Goal: Task Accomplishment & Management: Complete application form

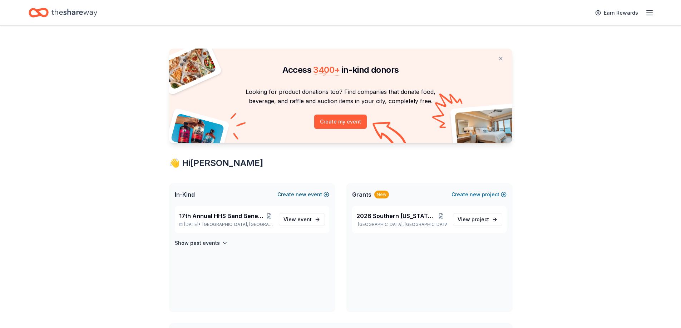
click at [284, 195] on button "Create new event" at bounding box center [303, 194] width 52 height 9
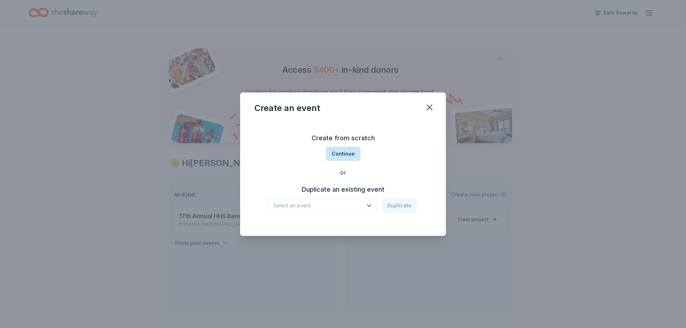
click at [337, 150] on button "Continue" at bounding box center [343, 154] width 35 height 14
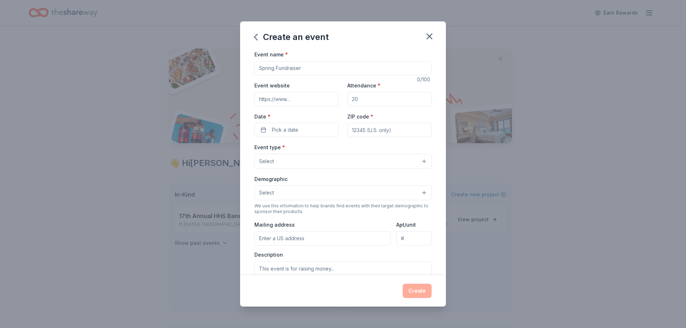
drag, startPoint x: 313, startPoint y: 70, endPoint x: 217, endPoint y: 63, distance: 96.4
click at [217, 63] on div "Create an event Event name * 0 /100 Event website Attendance * Date * Pick a da…" at bounding box center [343, 164] width 686 height 328
type input "Winter Raffle"
click at [364, 93] on input "Attendance *" at bounding box center [389, 99] width 84 height 14
type input "150"
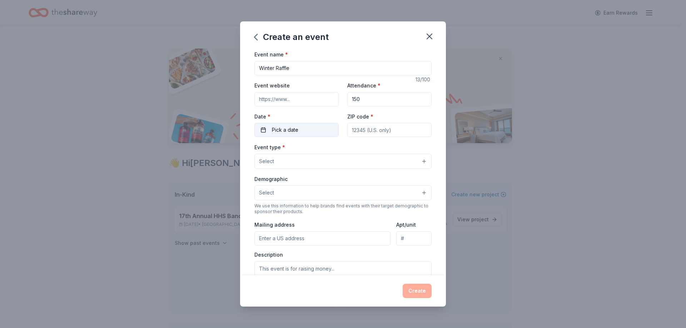
click at [330, 129] on button "Pick a date" at bounding box center [296, 130] width 84 height 14
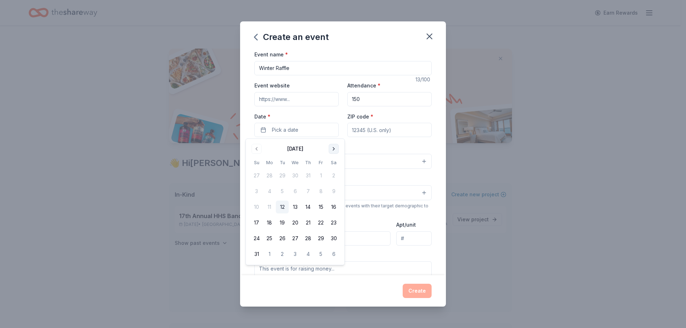
click at [333, 151] on button "Go to next month" at bounding box center [334, 149] width 10 height 10
click at [332, 150] on button "Go to next month" at bounding box center [334, 149] width 10 height 10
click at [281, 203] on button "16" at bounding box center [282, 207] width 13 height 13
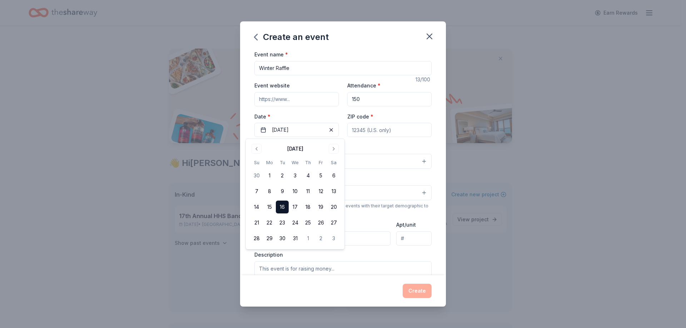
click at [407, 128] on input "ZIP code *" at bounding box center [389, 130] width 84 height 14
type input "98606"
type input "15405 NE Winsor"
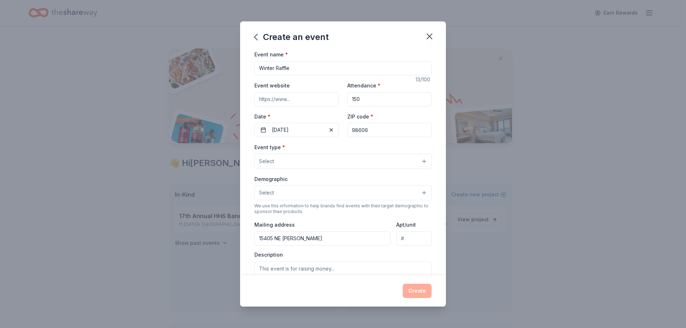
type input "98606"
click at [282, 157] on button "Select" at bounding box center [342, 161] width 177 height 15
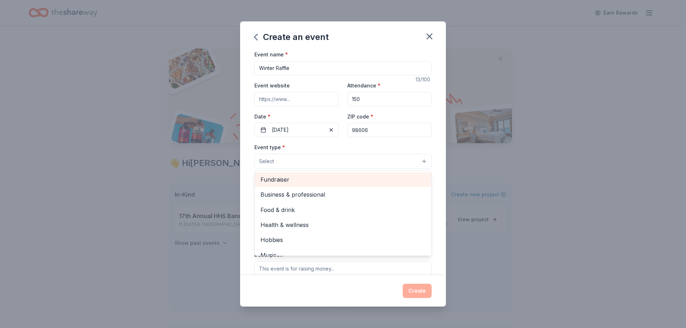
click at [296, 182] on span "Fundraiser" at bounding box center [342, 179] width 165 height 9
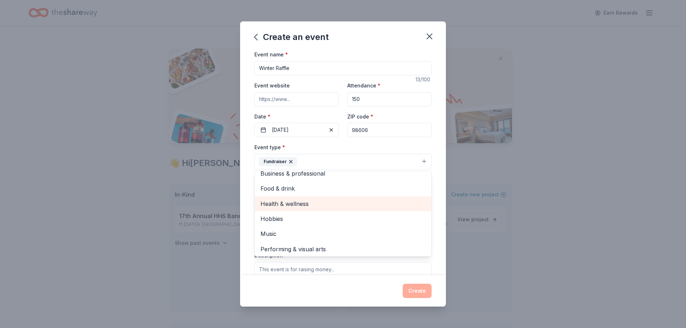
scroll to position [9, 0]
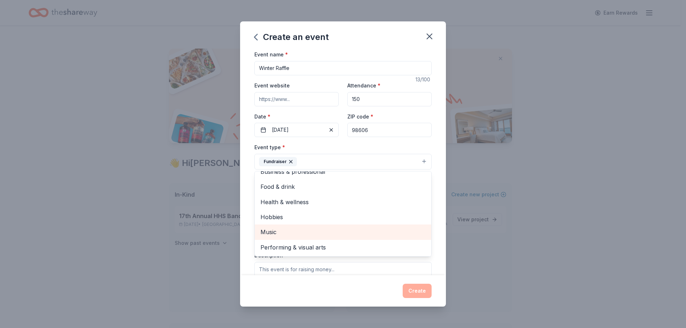
click at [285, 231] on span "Music" at bounding box center [342, 232] width 165 height 9
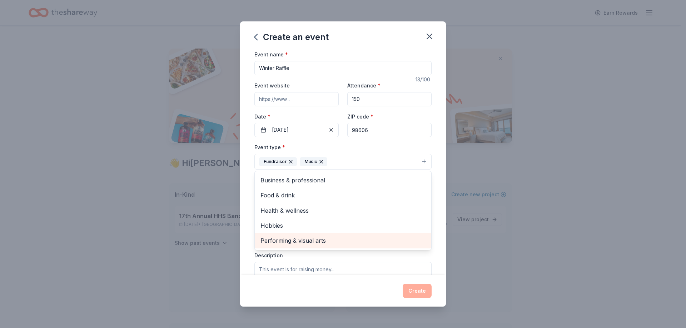
click at [287, 243] on span "Performing & visual arts" at bounding box center [342, 240] width 165 height 9
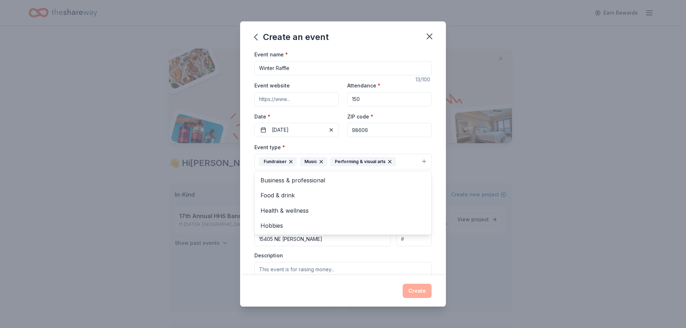
click at [430, 192] on div "Event name * Winter Raffle 13 /100 Event website Attendance * 150 Date * 12/16/…" at bounding box center [343, 162] width 206 height 225
click at [269, 194] on span "Select" at bounding box center [266, 193] width 15 height 9
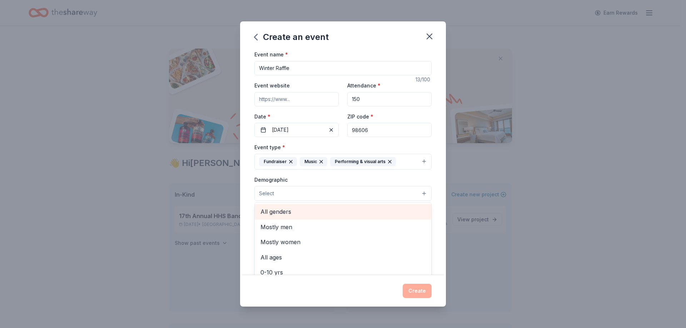
click at [280, 213] on span "All genders" at bounding box center [342, 211] width 165 height 9
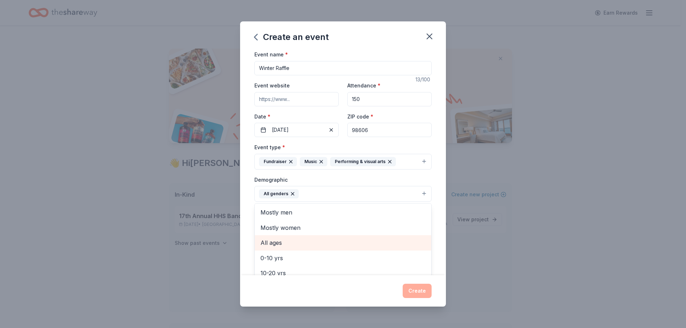
click at [279, 244] on span "All ages" at bounding box center [342, 242] width 165 height 9
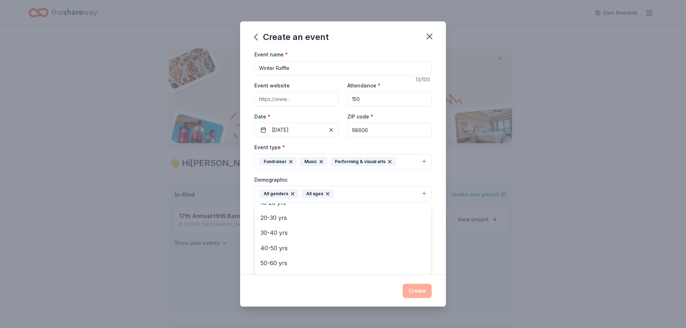
scroll to position [71, 0]
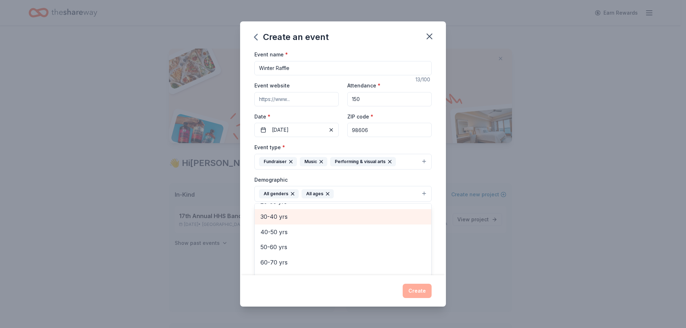
click at [273, 215] on span "30-40 yrs" at bounding box center [342, 216] width 165 height 9
click at [275, 223] on span "40-50 yrs" at bounding box center [342, 218] width 165 height 9
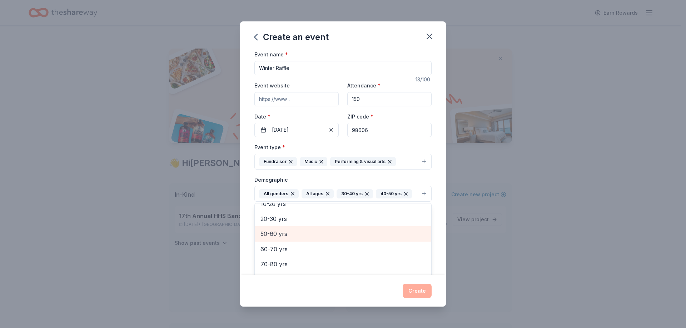
click at [276, 230] on span "50-60 yrs" at bounding box center [342, 233] width 165 height 9
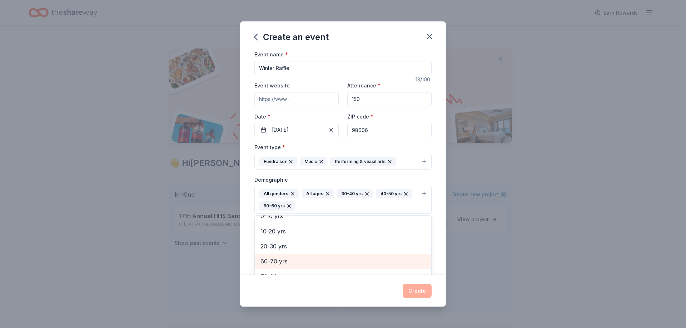
click at [281, 260] on span "60-70 yrs" at bounding box center [342, 261] width 165 height 9
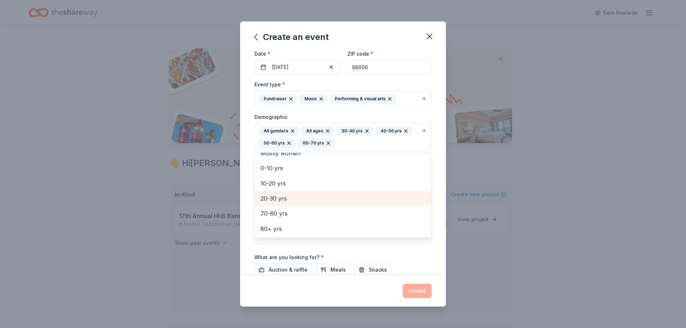
scroll to position [71, 0]
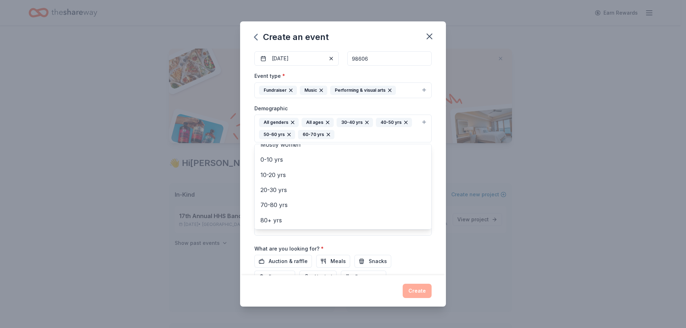
click at [250, 210] on div "Event name * Winter Raffle 13 /100 Event website Attendance * 150 Date * 12/16/…" at bounding box center [343, 162] width 206 height 225
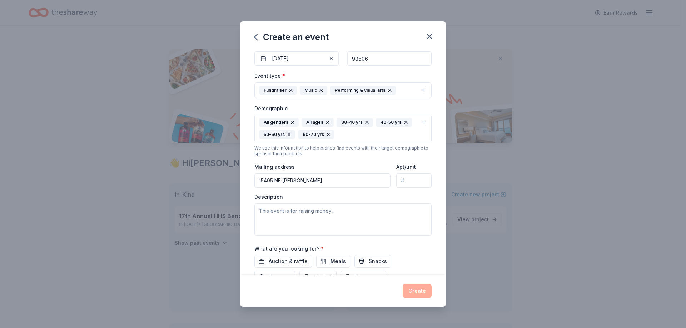
drag, startPoint x: 352, startPoint y: 184, endPoint x: 226, endPoint y: 186, distance: 125.4
click at [227, 185] on div "Create an event Event name * Winter Raffle 13 /100 Event website Attendance * 1…" at bounding box center [343, 164] width 686 height 328
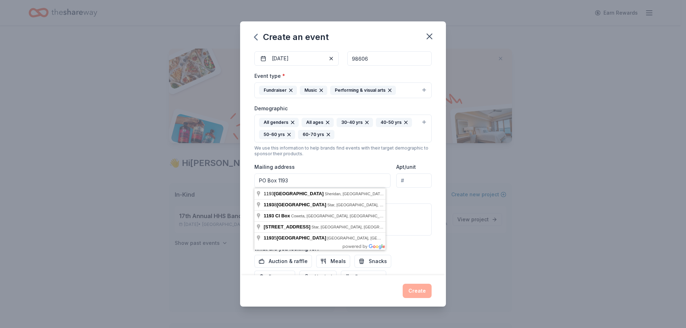
type input "PO Box 1193"
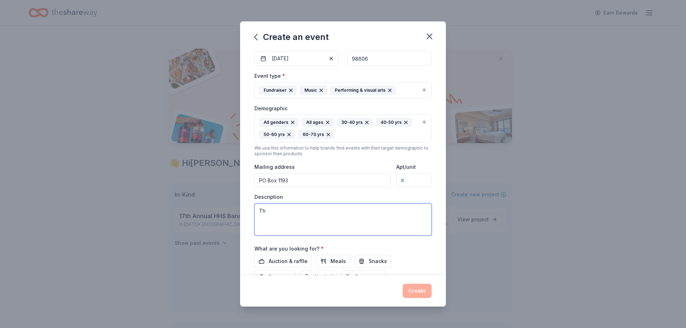
type textarea "T"
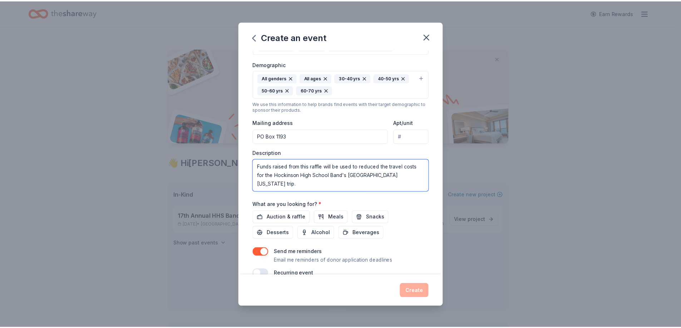
scroll to position [130, 0]
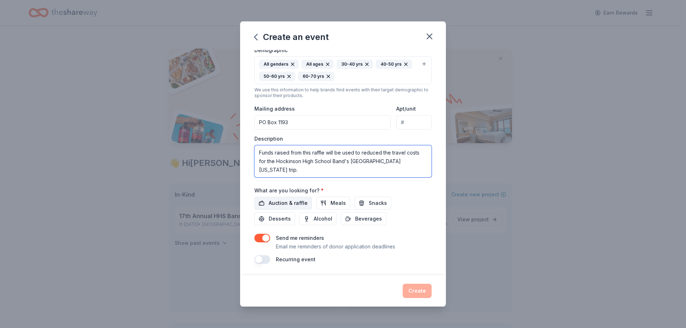
type textarea "Funds raised from this raffle will be used to reduced the travel costs for the …"
click at [294, 203] on span "Auction & raffle" at bounding box center [288, 203] width 39 height 9
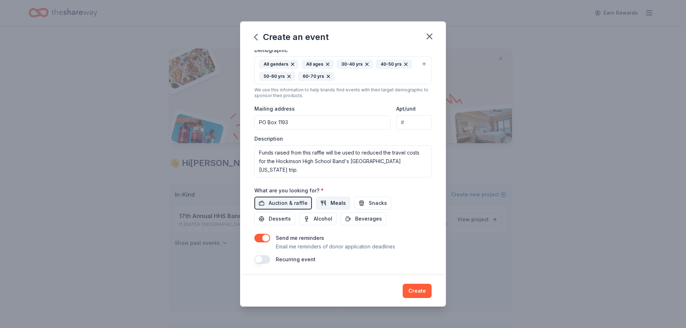
click at [328, 204] on button "Meals" at bounding box center [333, 203] width 34 height 13
click at [315, 221] on span "Alcohol" at bounding box center [323, 219] width 19 height 9
click at [284, 223] on span "Desserts" at bounding box center [280, 219] width 22 height 9
click at [360, 215] on span "Beverages" at bounding box center [368, 219] width 27 height 9
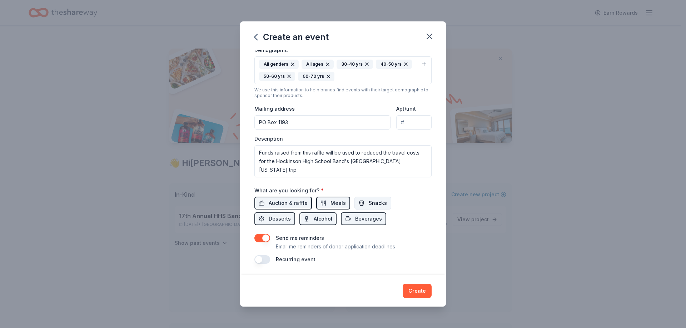
click at [369, 200] on span "Snacks" at bounding box center [378, 203] width 18 height 9
click at [418, 292] on button "Create" at bounding box center [417, 291] width 29 height 14
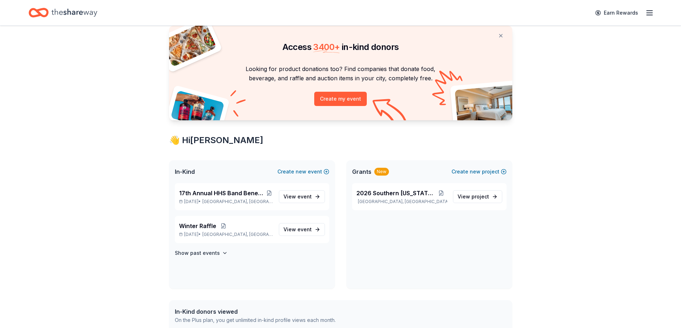
scroll to position [36, 0]
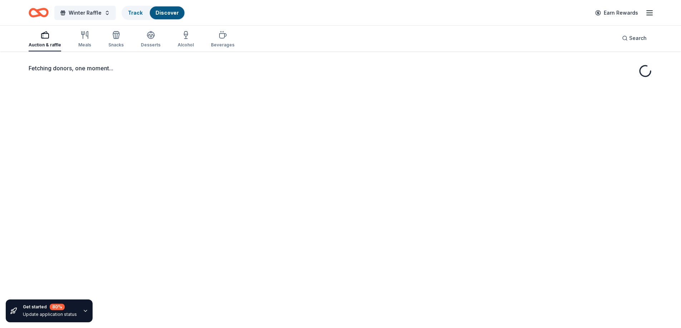
scroll to position [52, 0]
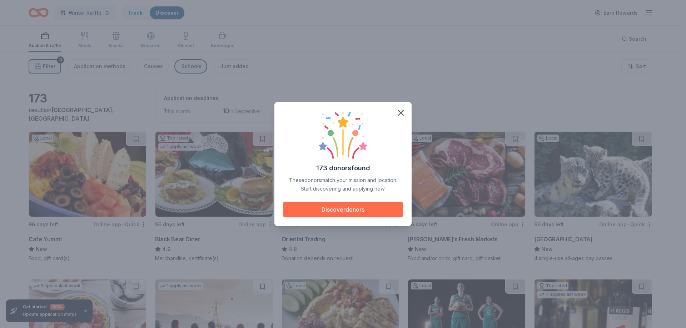
click at [322, 205] on button "Discover donors" at bounding box center [343, 210] width 120 height 16
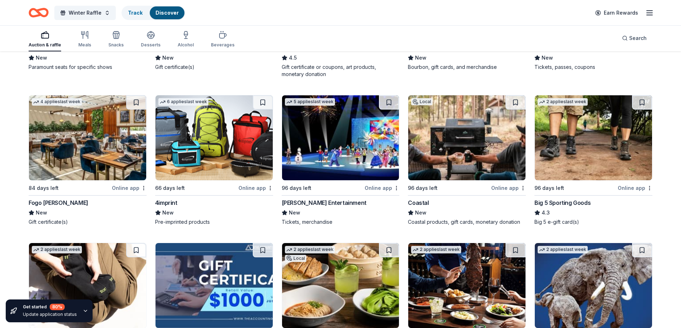
scroll to position [1422, 0]
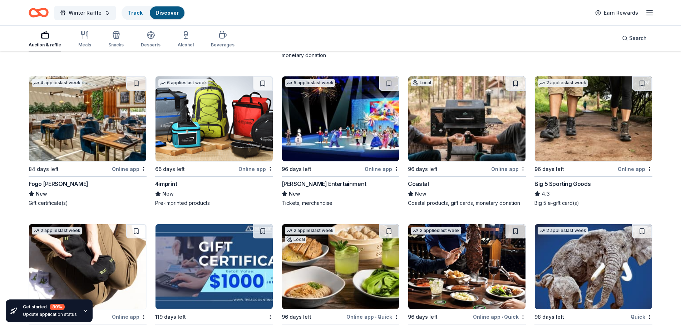
click at [360, 114] on img at bounding box center [340, 118] width 117 height 85
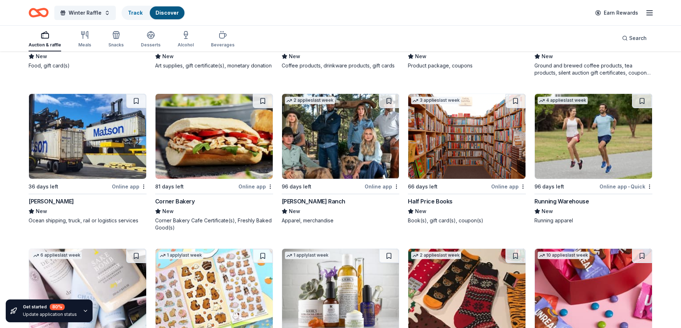
scroll to position [2185, 0]
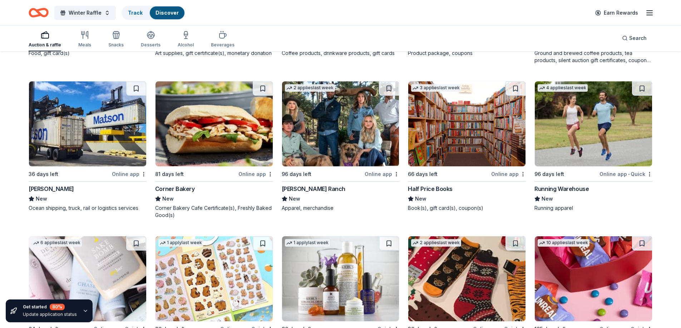
click at [343, 107] on img at bounding box center [340, 123] width 117 height 85
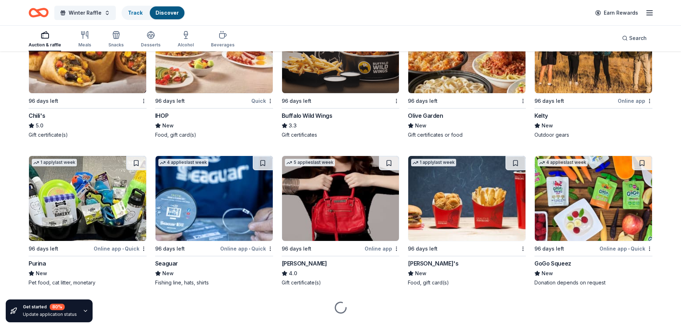
scroll to position [3197, 0]
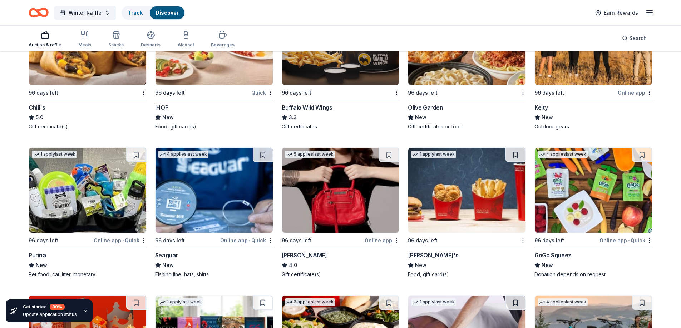
click at [334, 201] on img at bounding box center [340, 190] width 117 height 85
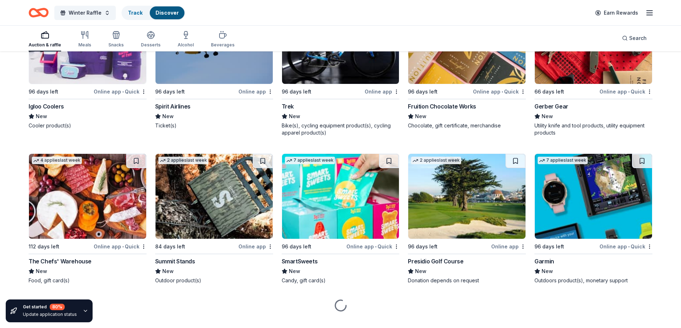
scroll to position [4120, 0]
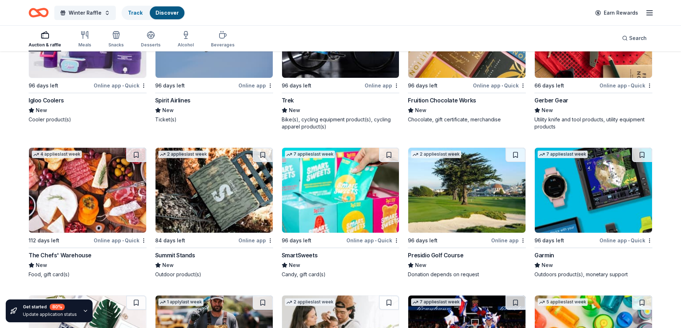
click at [600, 185] on img at bounding box center [592, 190] width 117 height 85
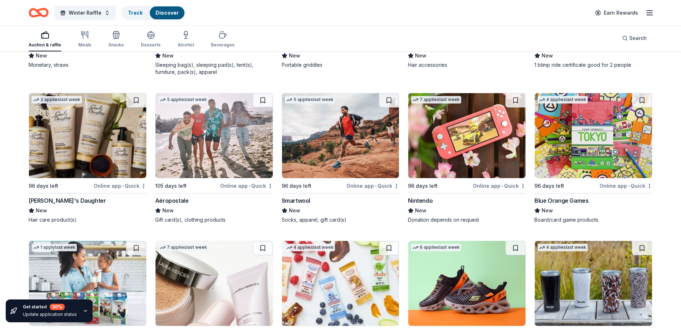
scroll to position [4798, 0]
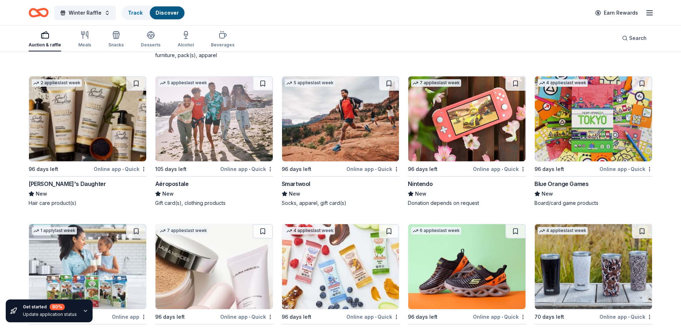
click at [455, 122] on img at bounding box center [466, 118] width 117 height 85
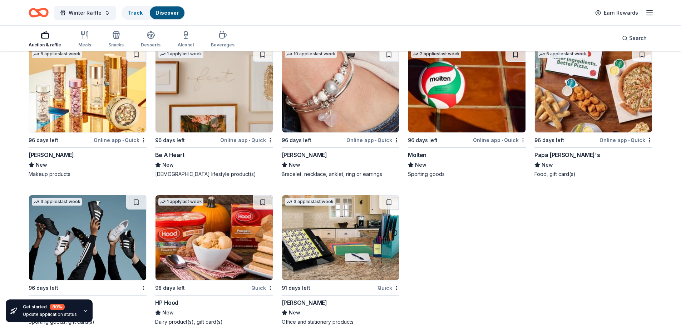
scroll to position [5134, 0]
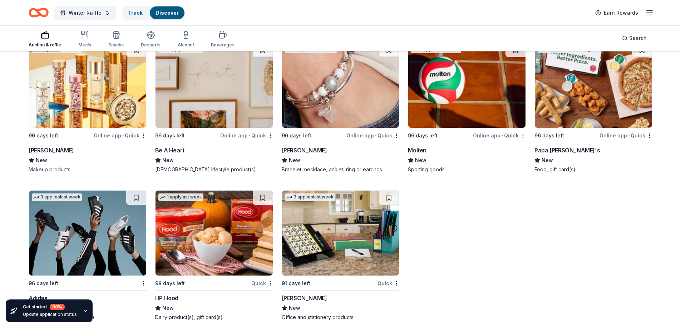
click at [67, 222] on img at bounding box center [87, 233] width 117 height 85
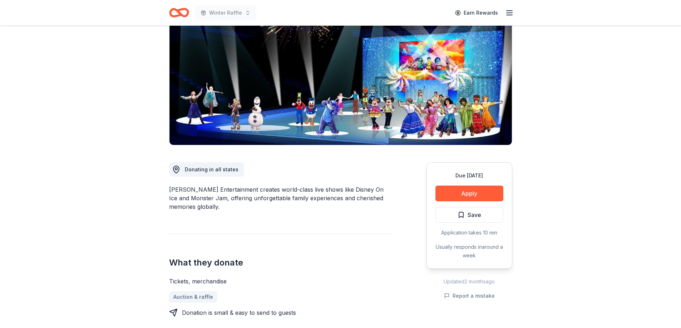
scroll to position [71, 0]
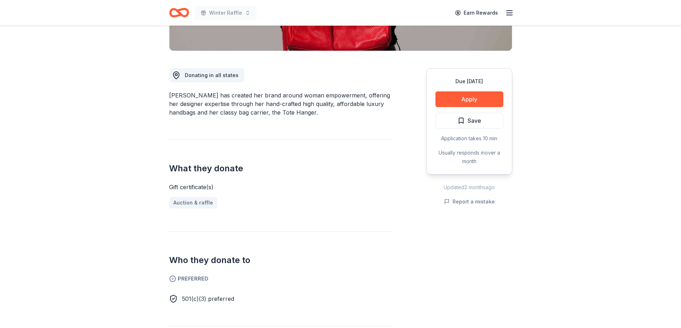
scroll to position [179, 0]
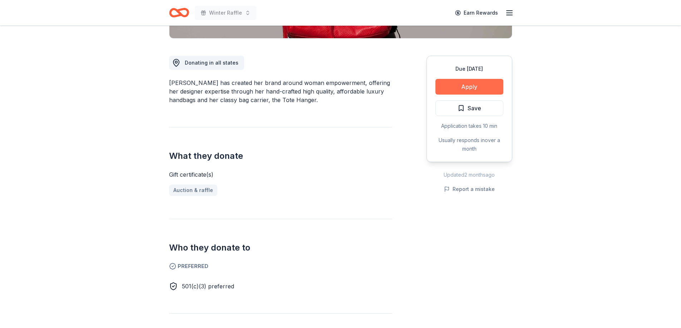
click at [463, 88] on button "Apply" at bounding box center [469, 87] width 68 height 16
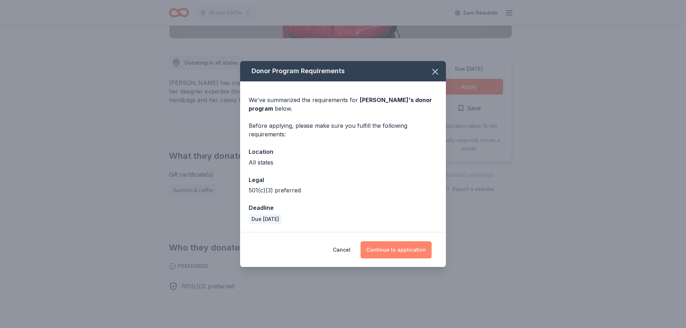
click at [383, 248] on button "Continue to application" at bounding box center [395, 250] width 71 height 17
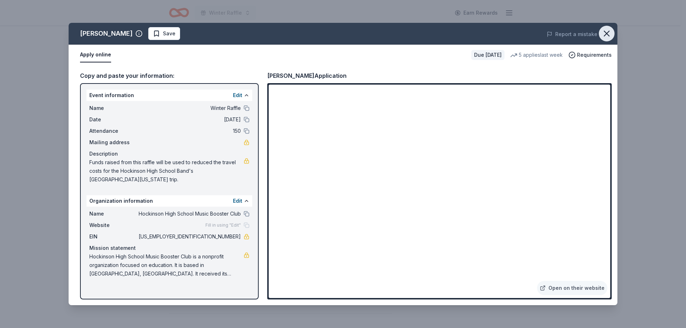
click at [608, 34] on icon "button" at bounding box center [607, 34] width 10 height 10
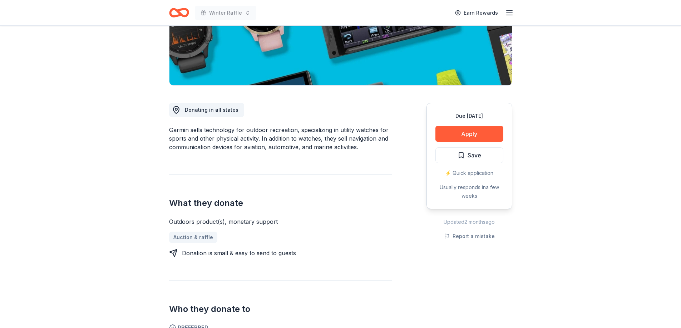
scroll to position [143, 0]
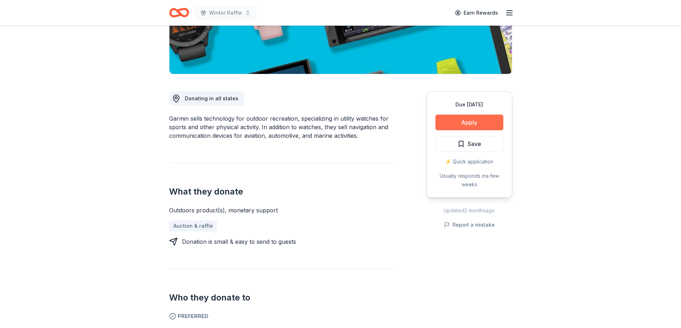
click at [469, 124] on button "Apply" at bounding box center [469, 123] width 68 height 16
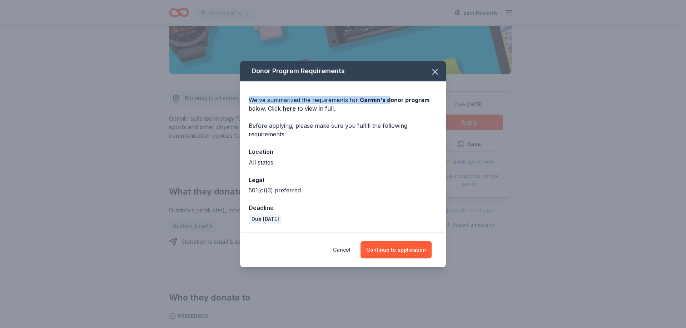
drag, startPoint x: 371, startPoint y: 73, endPoint x: 389, endPoint y: 83, distance: 20.5
click at [389, 83] on div "Donor Program Requirements We've summarized the requirements for Garmin 's dono…" at bounding box center [343, 146] width 206 height 171
click at [435, 71] on icon "button" at bounding box center [435, 71] width 5 height 5
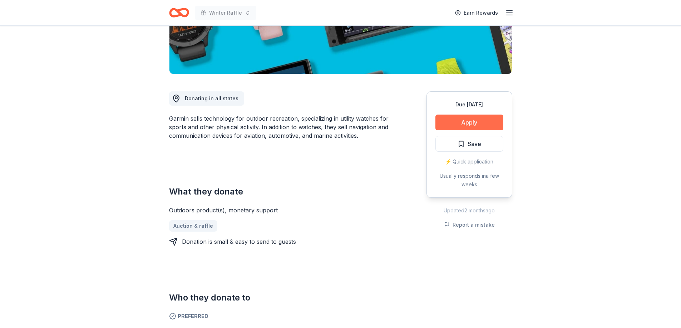
click at [462, 126] on button "Apply" at bounding box center [469, 123] width 68 height 16
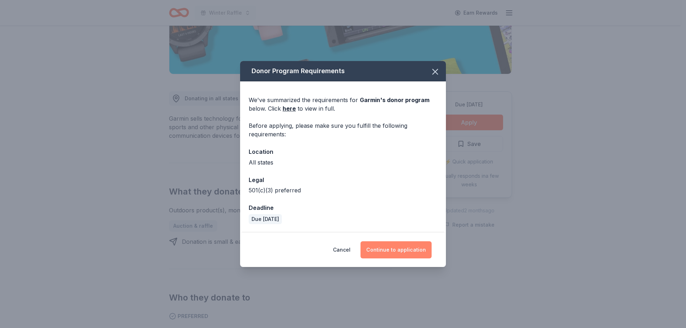
click at [398, 245] on button "Continue to application" at bounding box center [395, 250] width 71 height 17
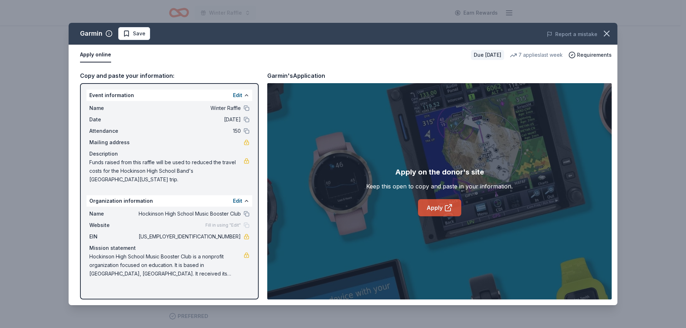
click at [432, 209] on link "Apply" at bounding box center [439, 207] width 43 height 17
click at [606, 34] on icon "button" at bounding box center [607, 34] width 10 height 10
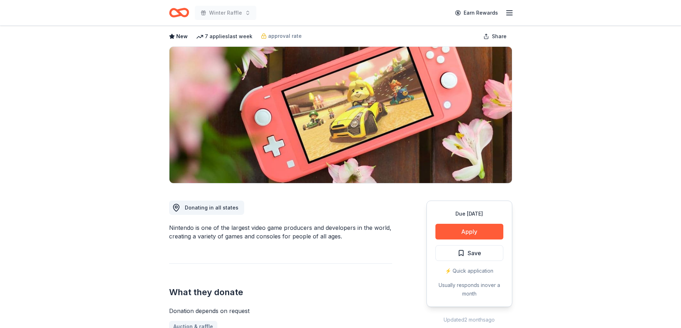
scroll to position [179, 0]
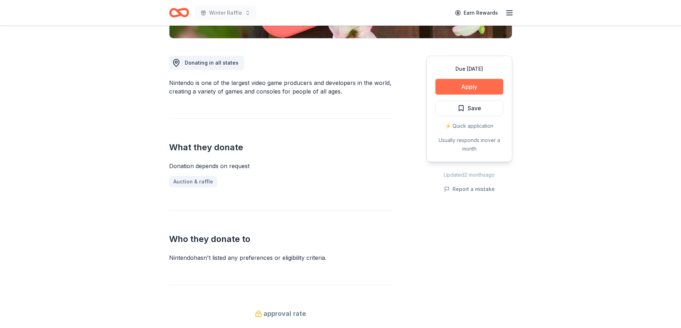
click at [459, 84] on button "Apply" at bounding box center [469, 87] width 68 height 16
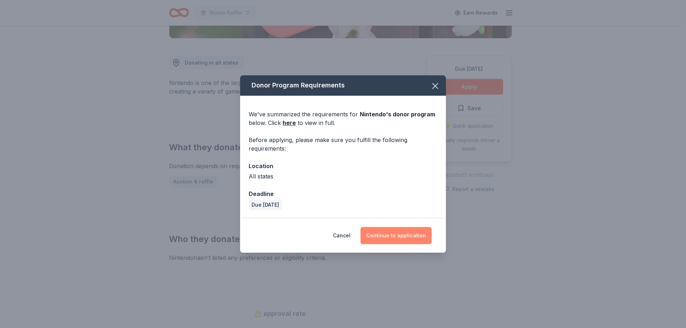
click at [388, 237] on button "Continue to application" at bounding box center [395, 235] width 71 height 17
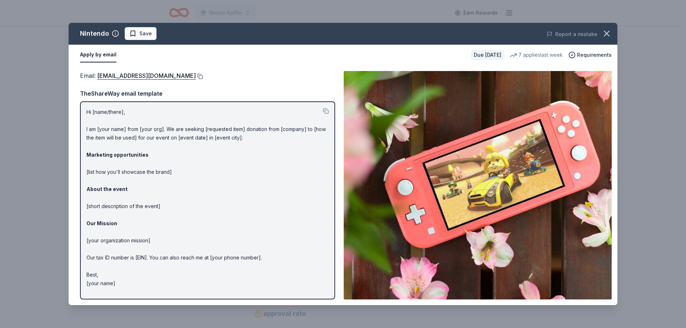
click at [203, 76] on button at bounding box center [199, 77] width 7 height 6
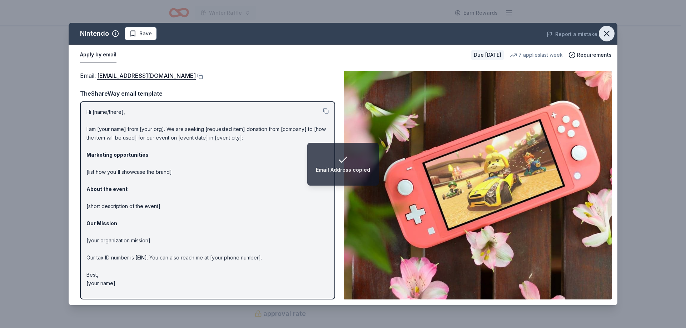
click at [603, 34] on icon "button" at bounding box center [607, 34] width 10 height 10
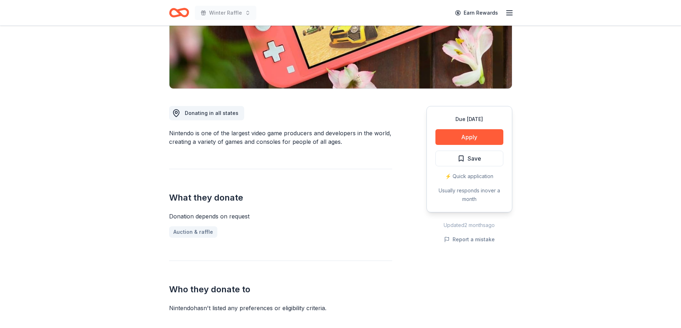
scroll to position [0, 0]
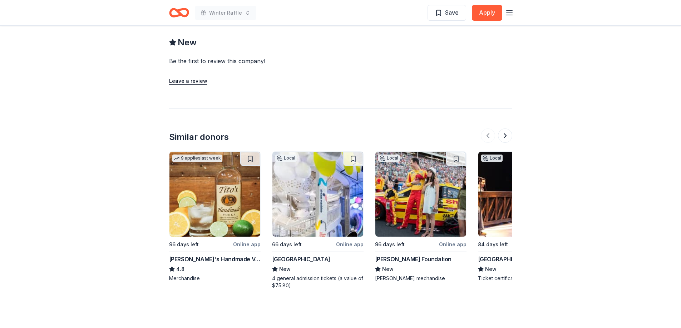
scroll to position [678, 0]
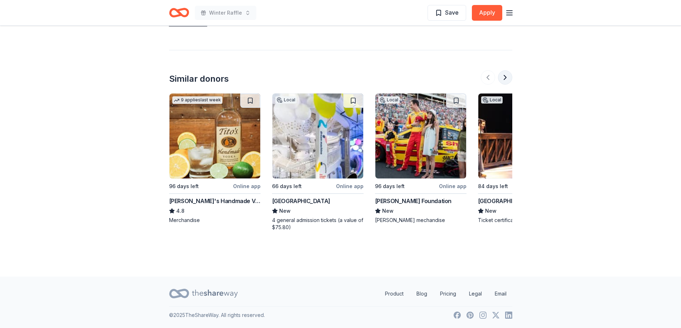
click at [502, 75] on button at bounding box center [505, 77] width 14 height 14
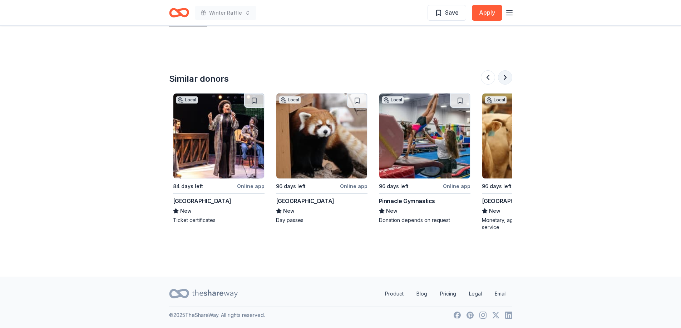
scroll to position [0, 309]
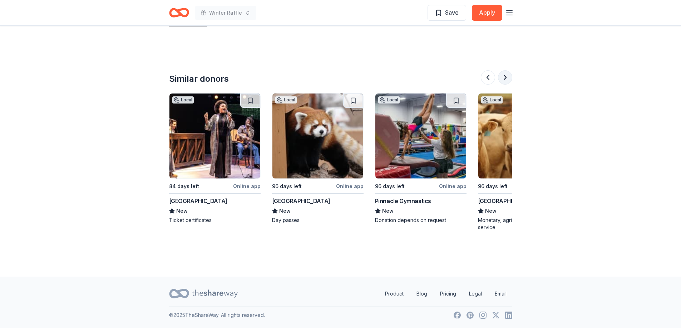
click at [501, 76] on button at bounding box center [505, 77] width 14 height 14
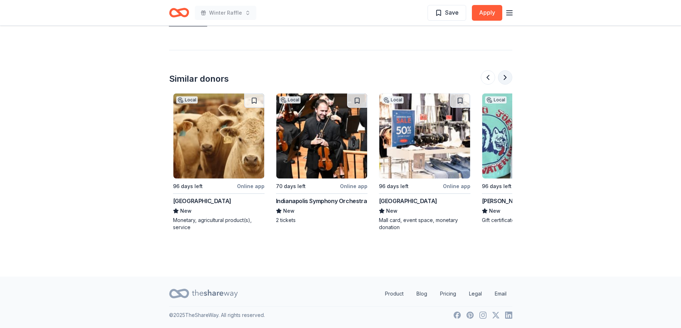
scroll to position [0, 617]
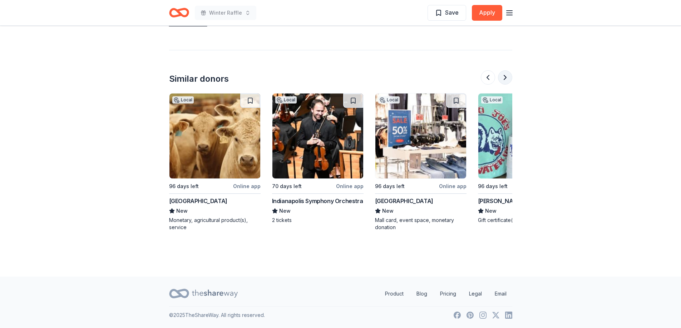
click at [501, 76] on button at bounding box center [505, 77] width 14 height 14
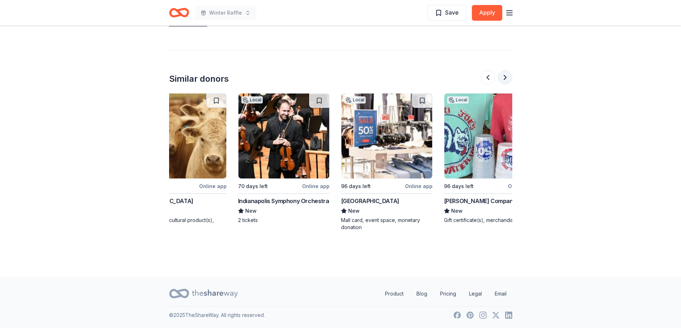
scroll to position [0, 675]
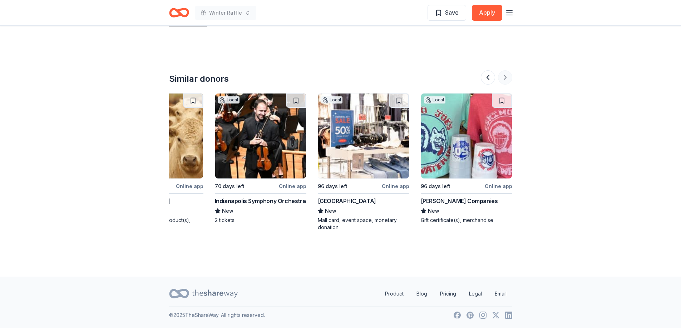
click at [501, 76] on div at bounding box center [496, 77] width 31 height 14
click at [452, 153] on img at bounding box center [466, 136] width 91 height 85
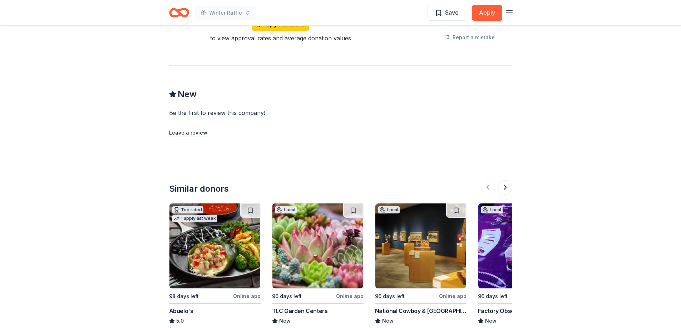
scroll to position [780, 0]
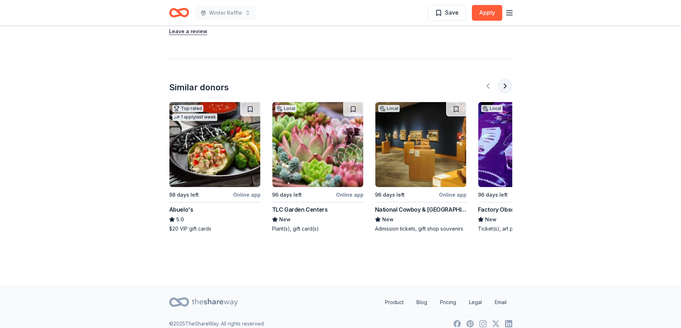
click at [504, 79] on button at bounding box center [505, 86] width 14 height 14
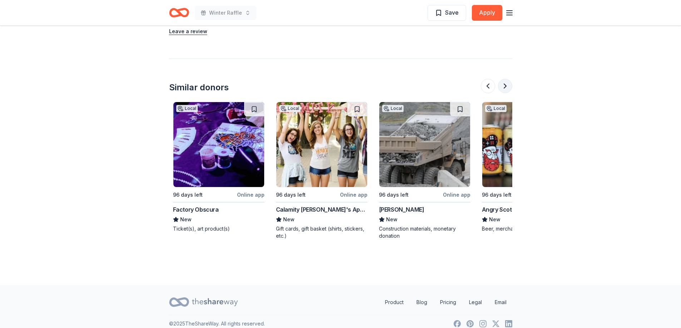
scroll to position [0, 309]
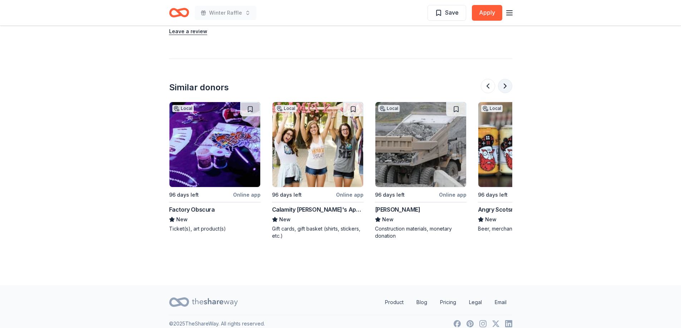
click at [504, 79] on button at bounding box center [505, 86] width 14 height 14
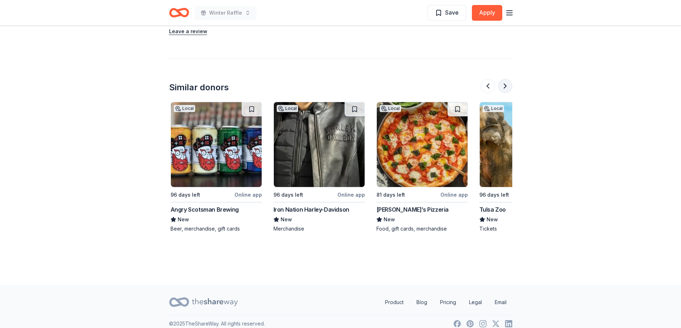
scroll to position [0, 617]
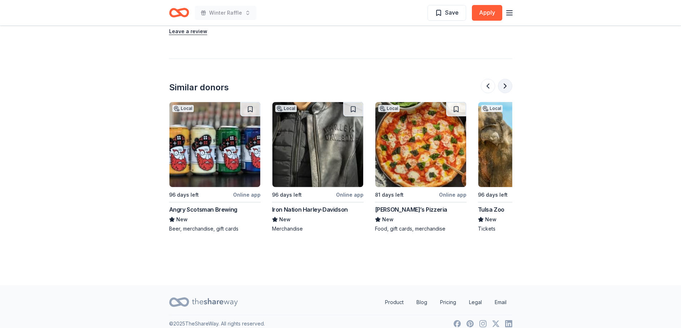
click at [502, 79] on button at bounding box center [505, 86] width 14 height 14
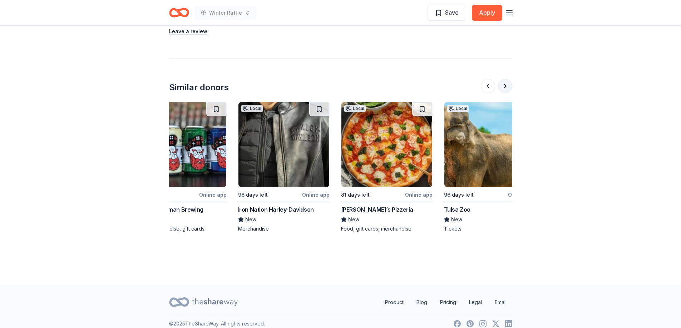
scroll to position [0, 675]
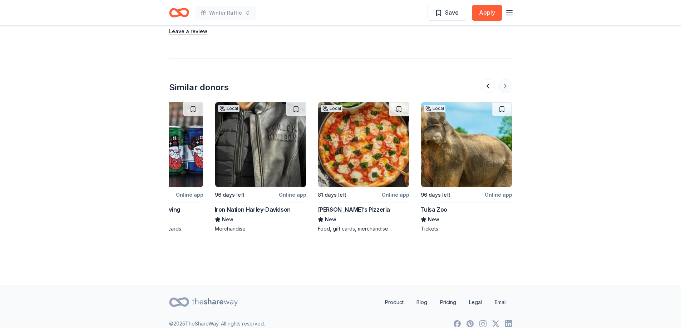
click at [502, 79] on div at bounding box center [496, 86] width 31 height 14
click at [488, 80] on button at bounding box center [488, 86] width 14 height 14
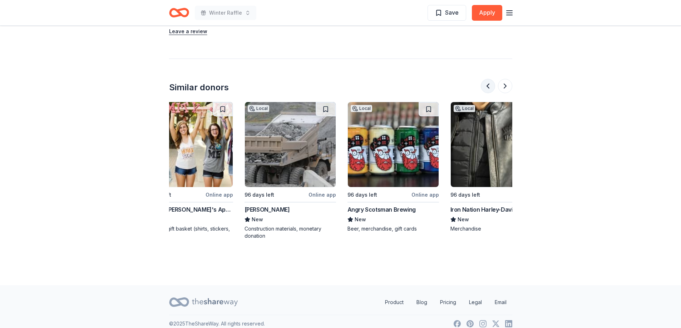
scroll to position [0, 412]
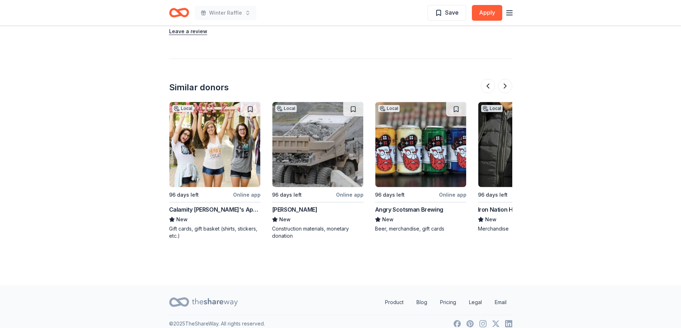
click at [220, 154] on img at bounding box center [214, 144] width 91 height 85
